Goal: Task Accomplishment & Management: Manage account settings

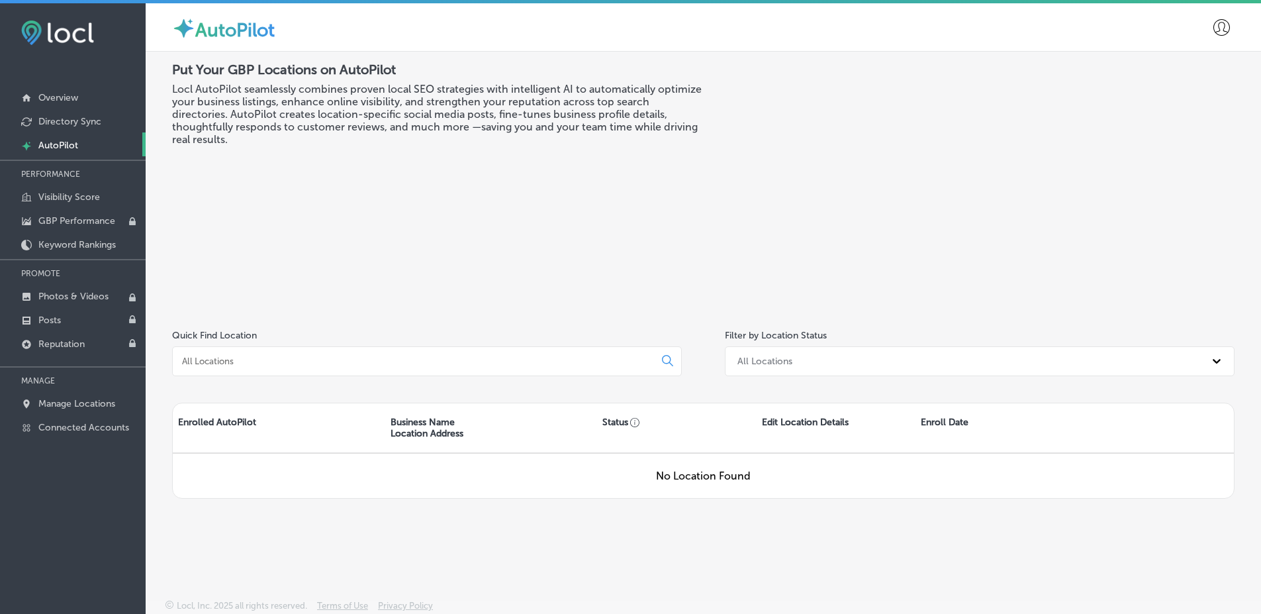
click at [1224, 21] on icon at bounding box center [1222, 27] width 17 height 17
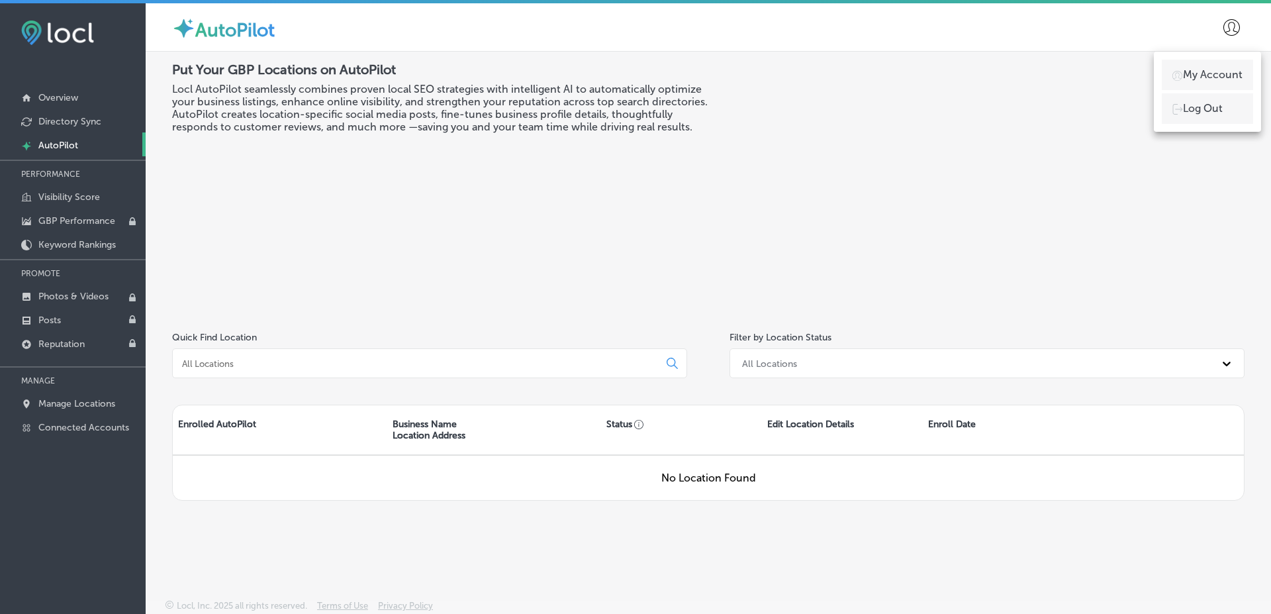
click at [1209, 58] on div "My Account Log Out" at bounding box center [1207, 92] width 107 height 80
click at [1227, 110] on li "Log Out" at bounding box center [1207, 108] width 91 height 30
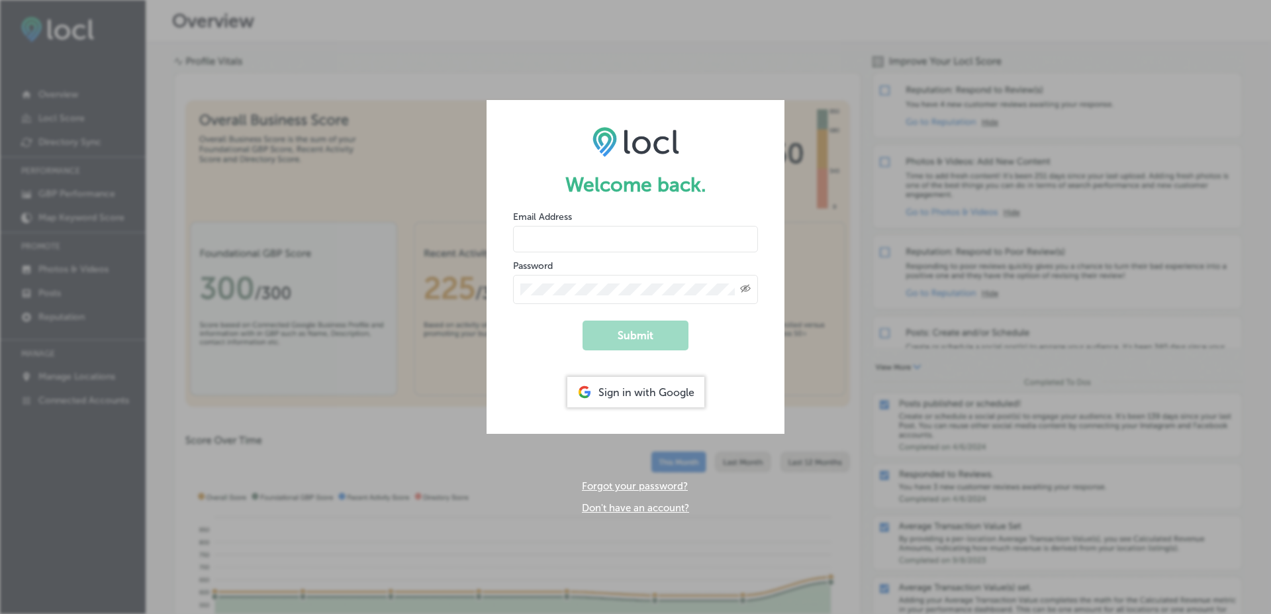
click at [629, 237] on input "email" at bounding box center [635, 239] width 245 height 26
paste input "[EMAIL_ADDRESS][DOMAIN_NAME]"
type input "[EMAIL_ADDRESS][DOMAIN_NAME]"
click at [583, 320] on button "Submit" at bounding box center [636, 335] width 106 height 30
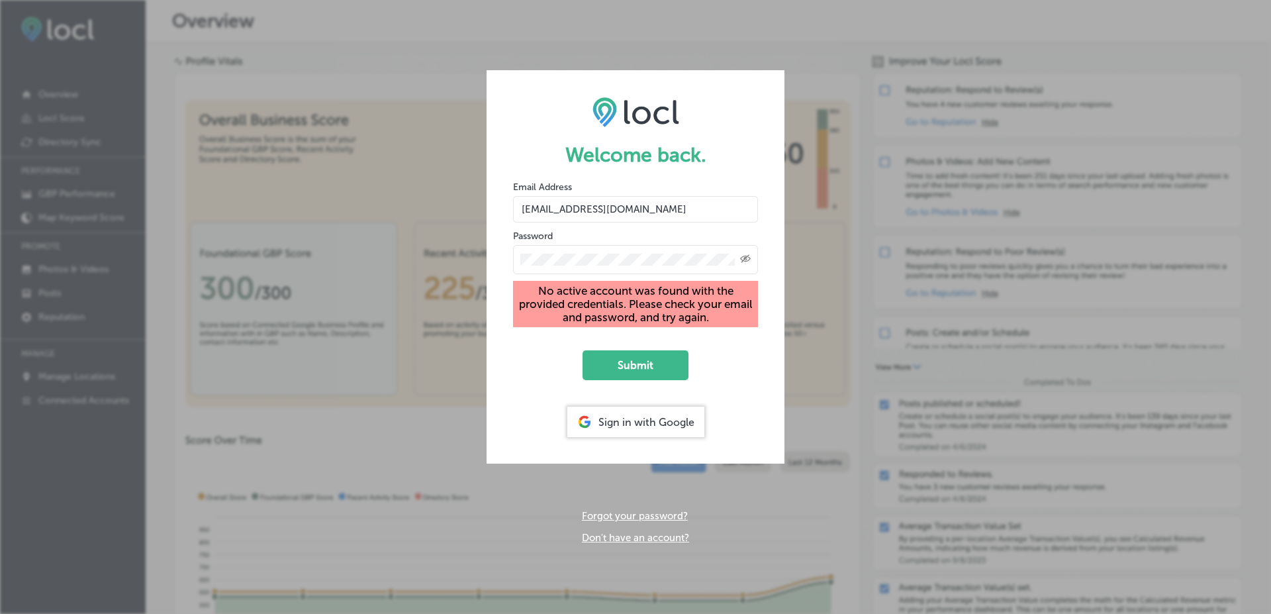
click at [584, 242] on div "Created with Sketch." at bounding box center [635, 258] width 245 height 32
click at [554, 251] on div "Created with Sketch." at bounding box center [635, 259] width 245 height 29
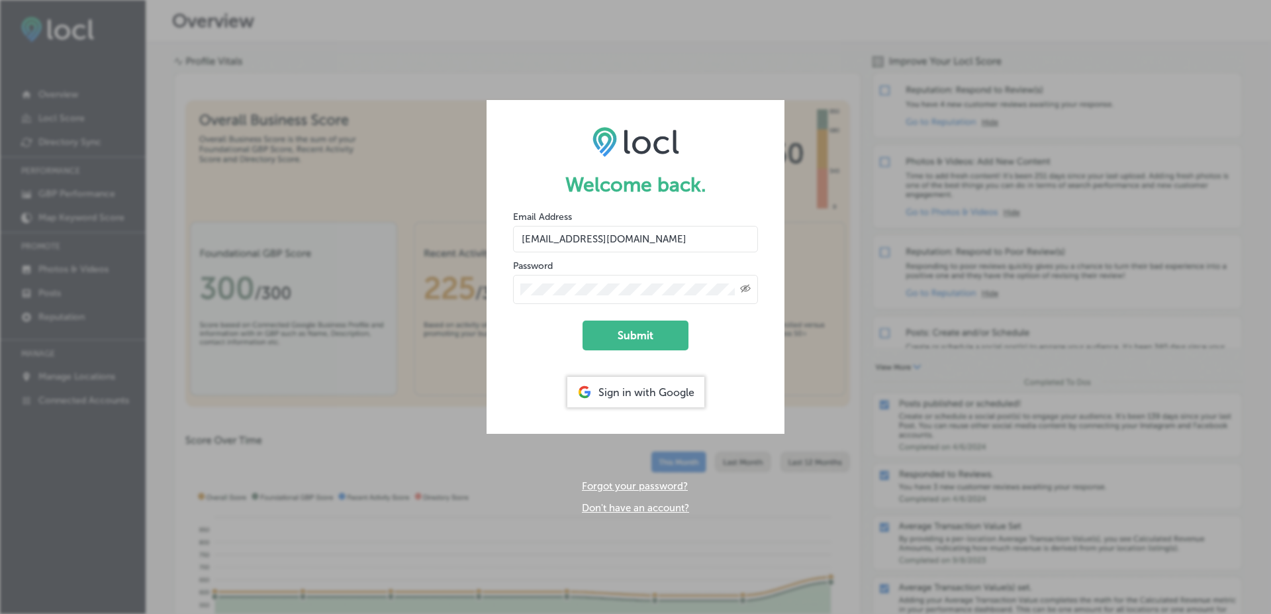
click at [583, 320] on button "Submit" at bounding box center [636, 335] width 106 height 30
